Goal: Task Accomplishment & Management: Complete application form

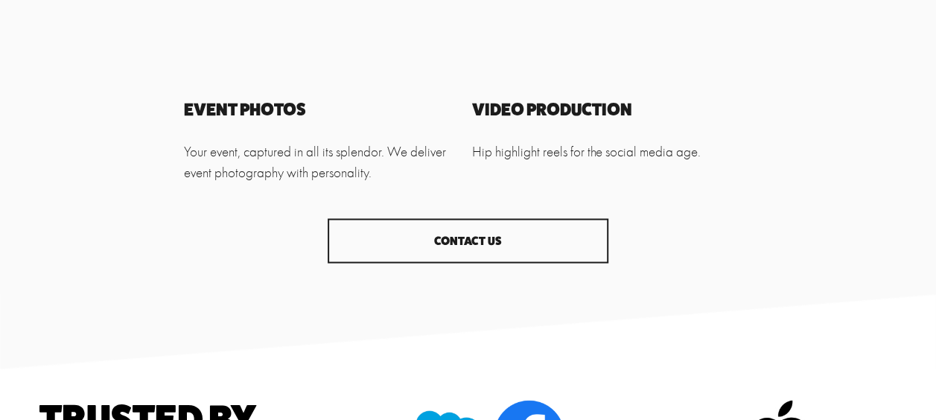
scroll to position [1919, 0]
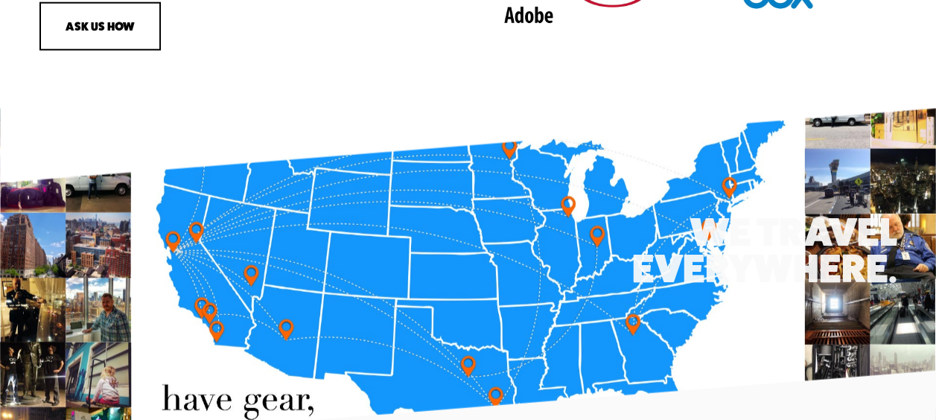
click at [913, 215] on div "We Travel everywhere." at bounding box center [468, 276] width 936 height 187
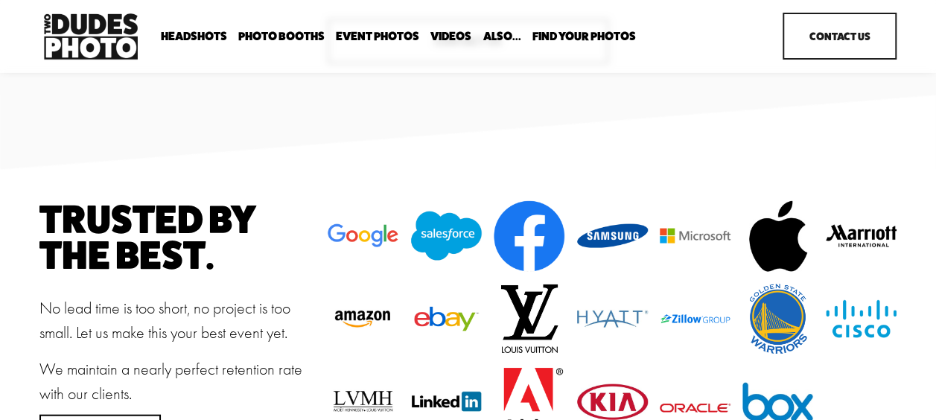
scroll to position [1277, 0]
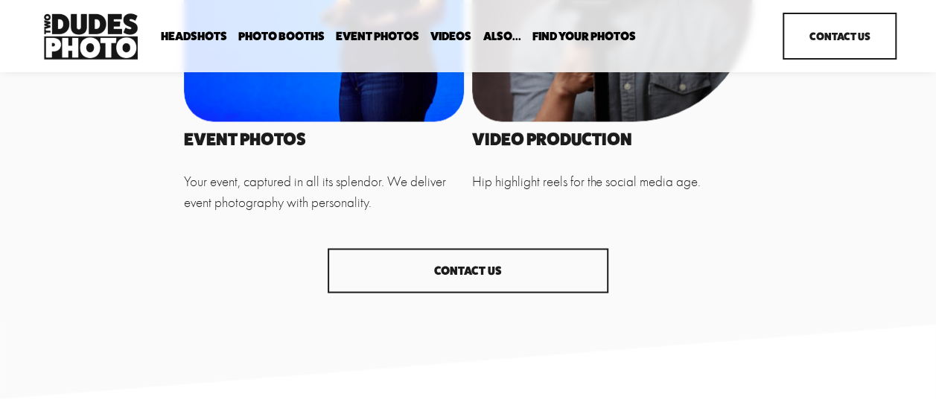
click at [501, 267] on link "CONTACT US" at bounding box center [468, 270] width 280 height 45
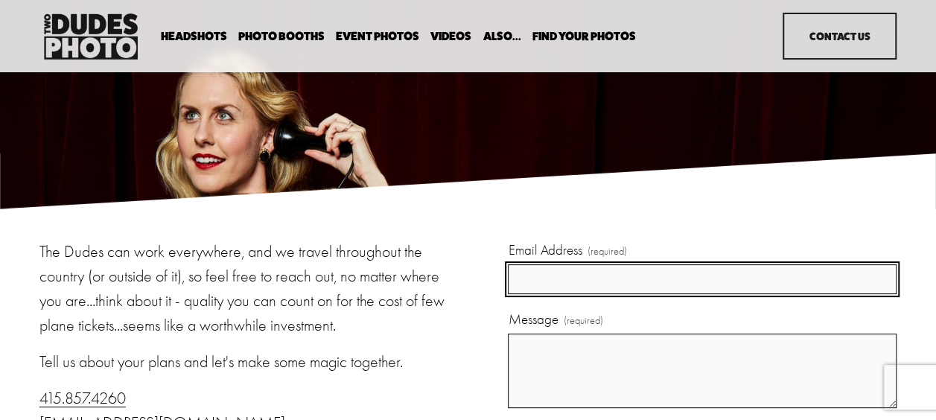
click at [562, 275] on input "Email Address (required)" at bounding box center [702, 279] width 389 height 31
type input "[PERSON_NAME][EMAIL_ADDRESS][DOMAIN_NAME]"
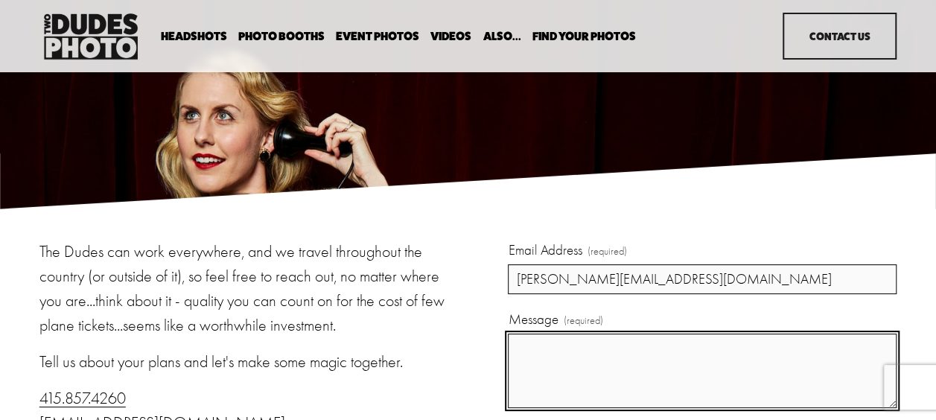
click at [594, 374] on textarea "Message (required)" at bounding box center [702, 371] width 389 height 74
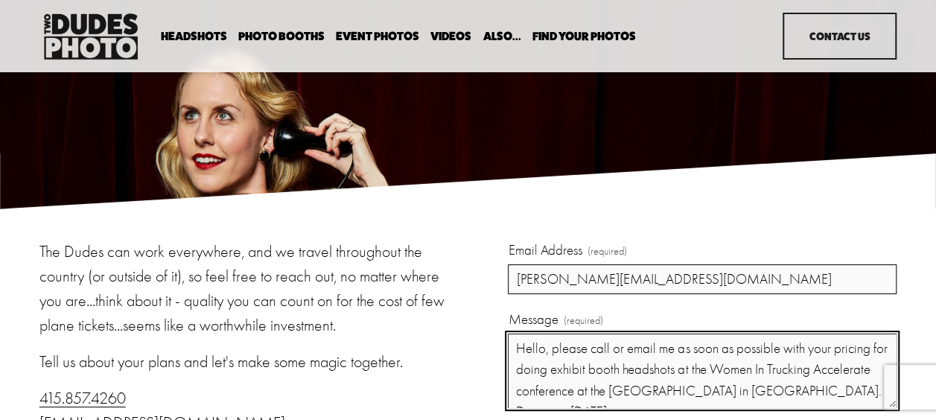
scroll to position [12, 0]
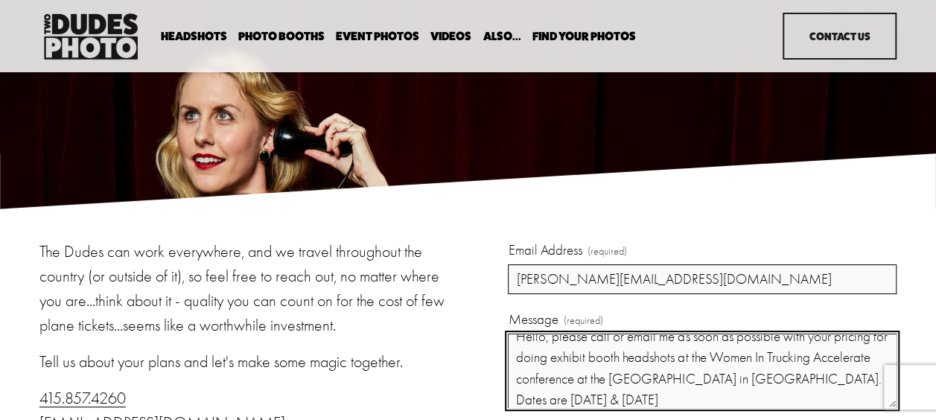
type textarea "Hello, please call or email me as soon as possible with your pricing for doing …"
